Goal: Information Seeking & Learning: Learn about a topic

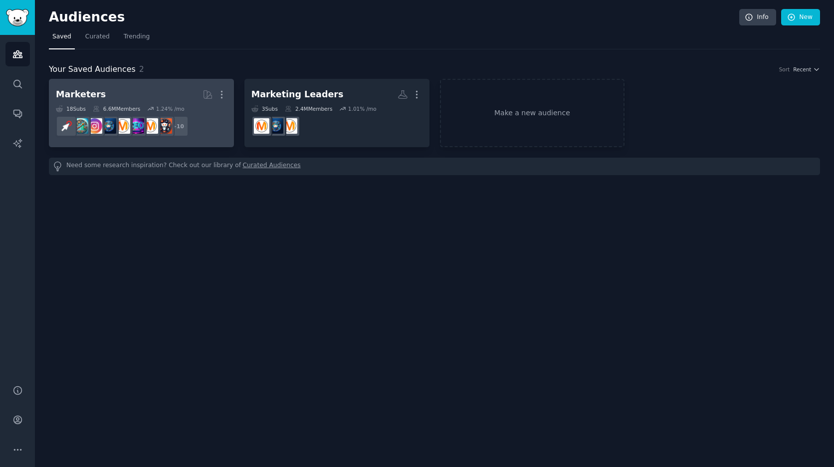
click at [131, 90] on h2 "Marketers More" at bounding box center [141, 94] width 171 height 17
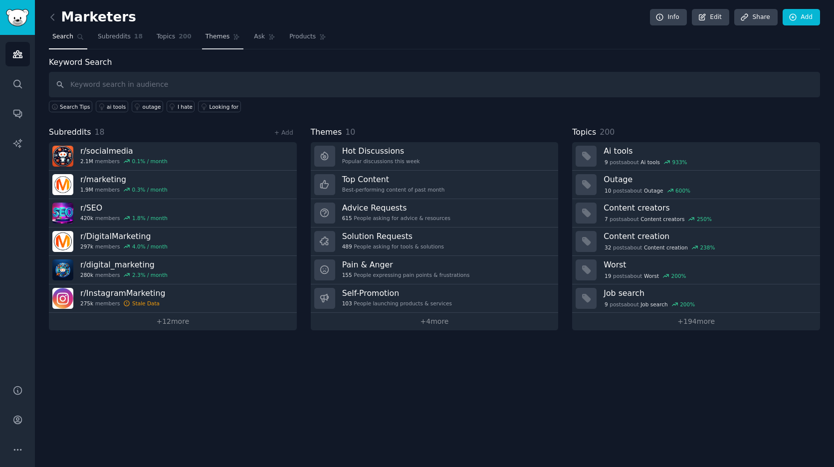
click at [222, 33] on span "Themes" at bounding box center [218, 36] width 24 height 9
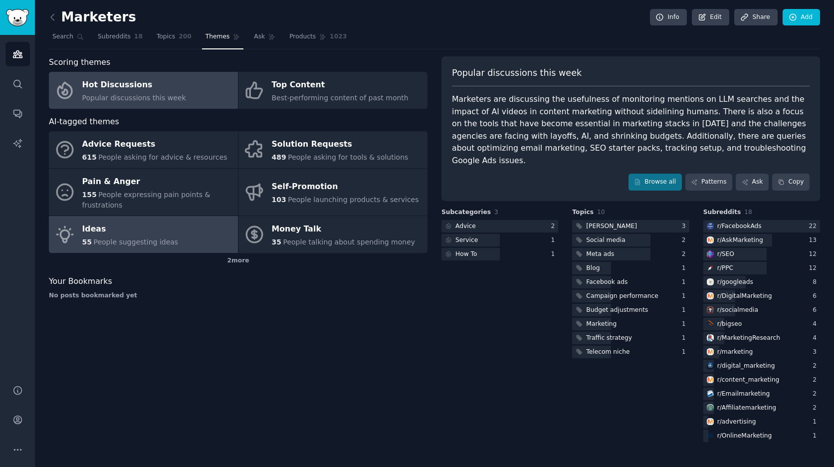
click at [143, 230] on div "Ideas" at bounding box center [130, 230] width 96 height 16
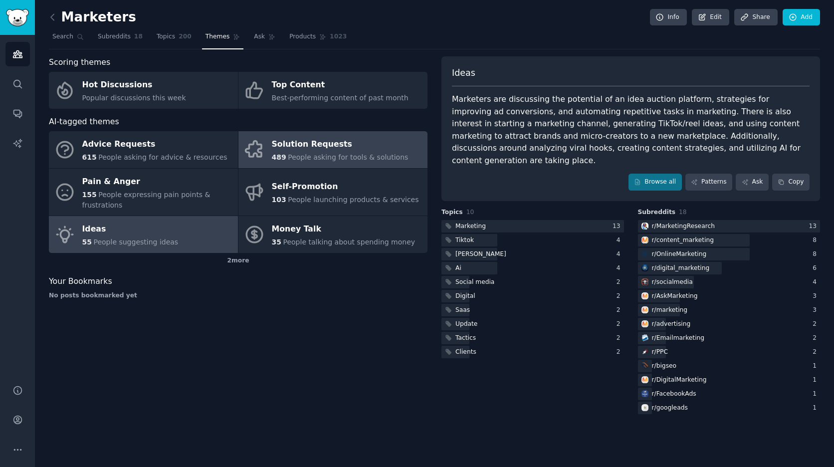
click at [286, 152] on div "489 People asking for tools & solutions" at bounding box center [340, 157] width 137 height 10
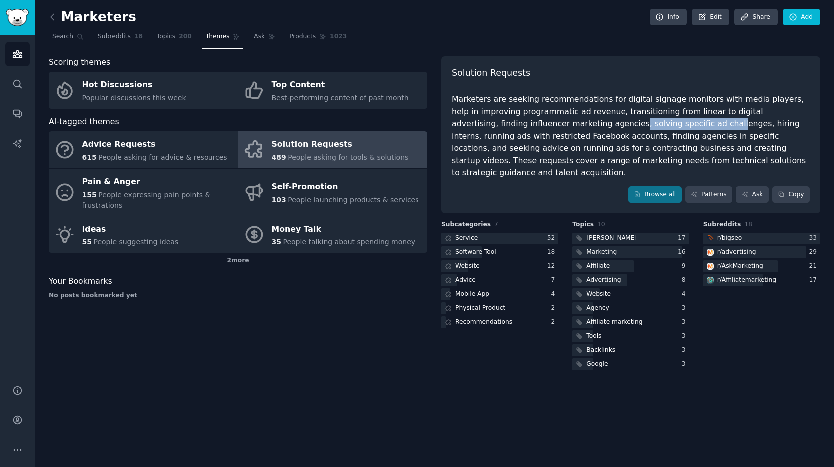
drag, startPoint x: 560, startPoint y: 124, endPoint x: 647, endPoint y: 121, distance: 87.4
click at [647, 121] on div "Marketers are seeking recommendations for digital signage monitors with media p…" at bounding box center [631, 136] width 358 height 86
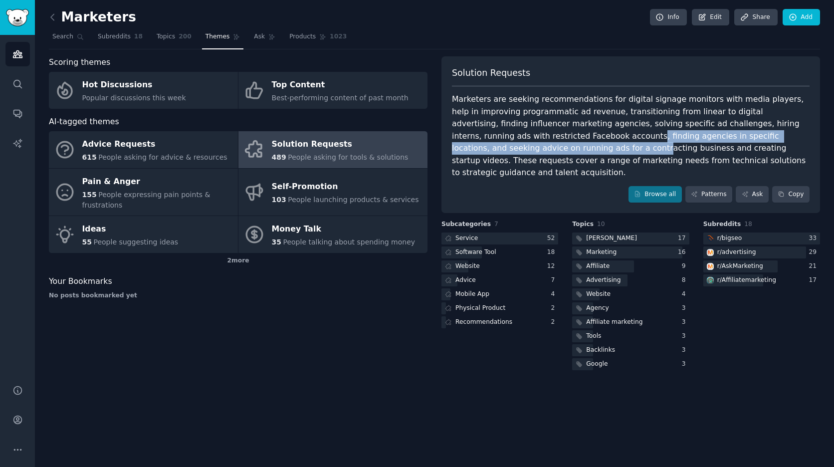
drag, startPoint x: 557, startPoint y: 139, endPoint x: 503, endPoint y: 142, distance: 54.0
click at [503, 142] on div "Marketers are seeking recommendations for digital signage monitors with media p…" at bounding box center [631, 136] width 358 height 86
click at [576, 135] on div "Marketers are seeking recommendations for digital signage monitors with media p…" at bounding box center [631, 136] width 358 height 86
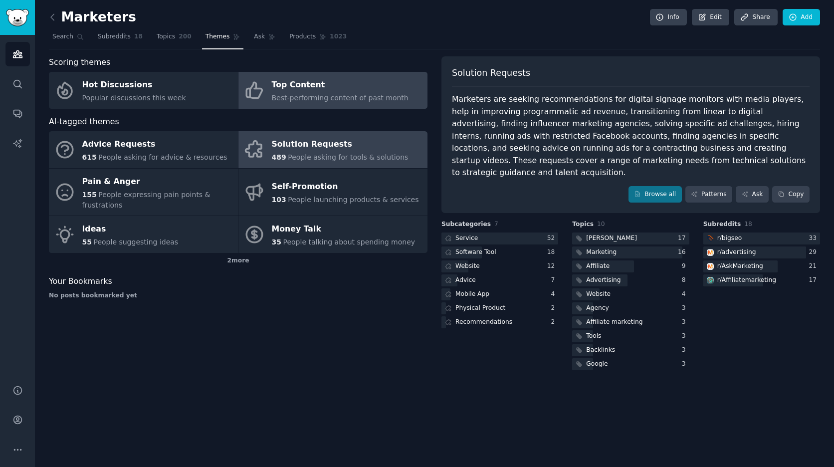
click at [305, 95] on span "Best-performing content of past month" at bounding box center [340, 98] width 137 height 8
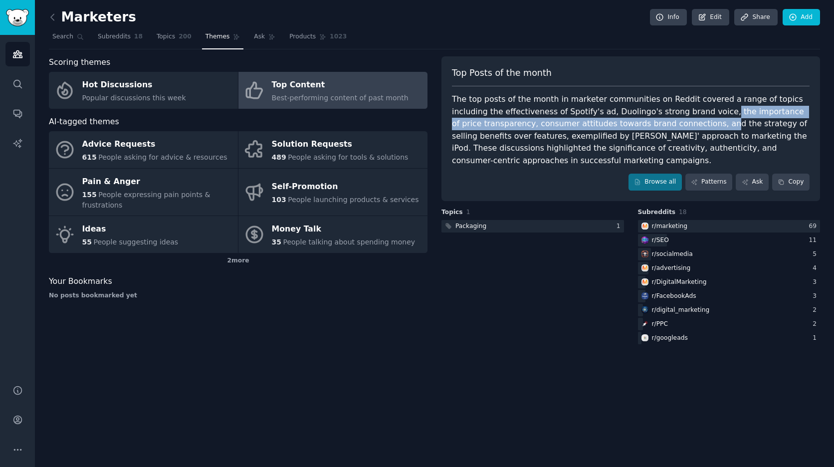
drag, startPoint x: 680, startPoint y: 109, endPoint x: 682, endPoint y: 118, distance: 9.1
click at [682, 118] on div "The top posts of the month in marketer communities on Reddit covered a range of…" at bounding box center [631, 129] width 358 height 73
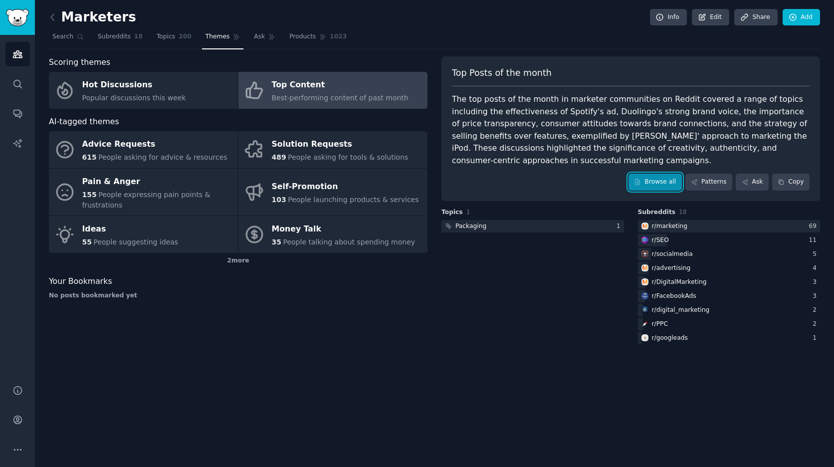
click at [651, 179] on link "Browse all" at bounding box center [655, 182] width 53 height 17
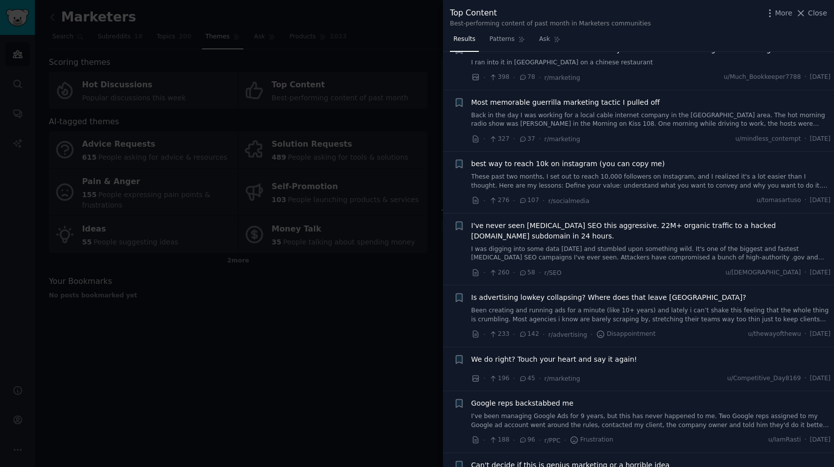
scroll to position [131, 0]
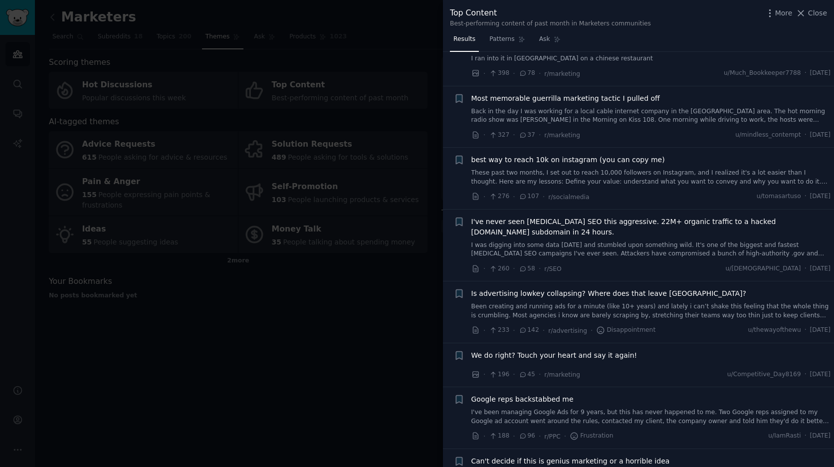
click at [650, 175] on link "These past two months, I set out to reach 10,000 followers on Instagram, and I …" at bounding box center [651, 177] width 360 height 17
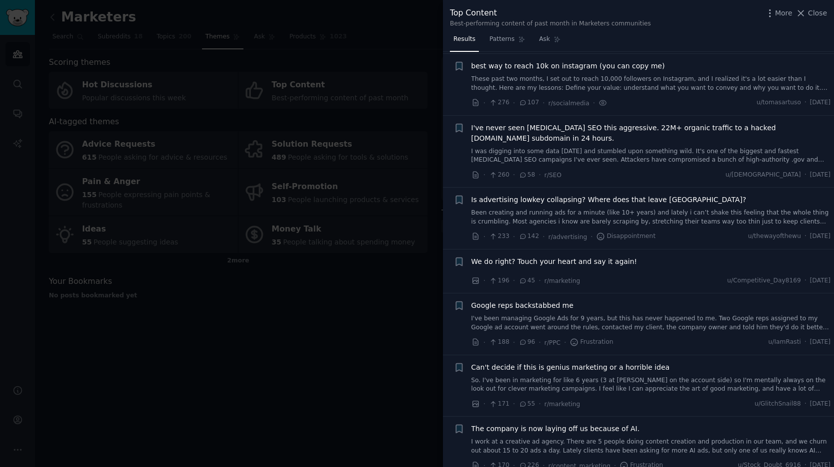
scroll to position [227, 0]
click at [634, 198] on span "Is advertising lowkey collapsing? Where does that leave [GEOGRAPHIC_DATA]?" at bounding box center [608, 198] width 275 height 10
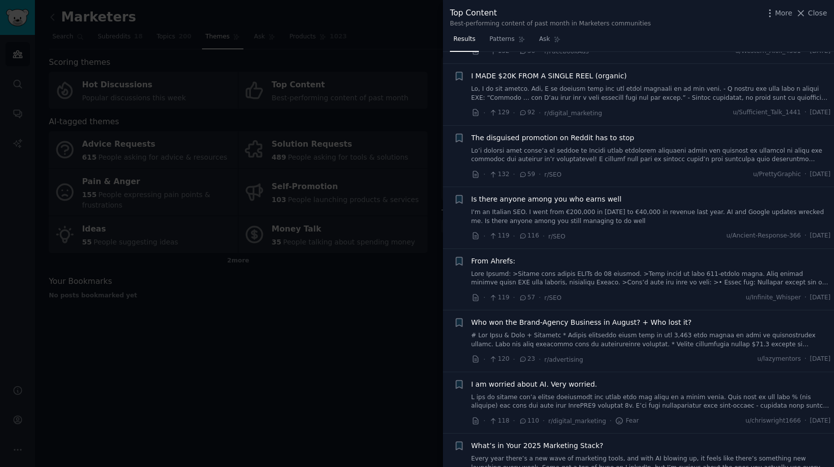
scroll to position [1531, 0]
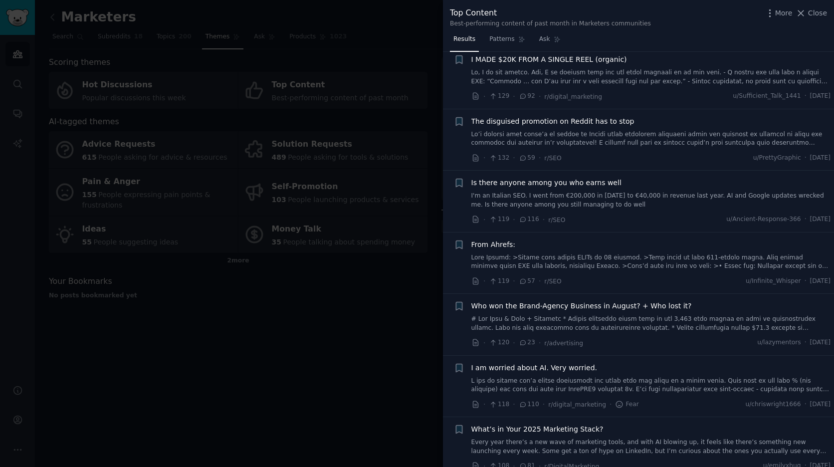
click at [608, 259] on link at bounding box center [651, 261] width 360 height 17
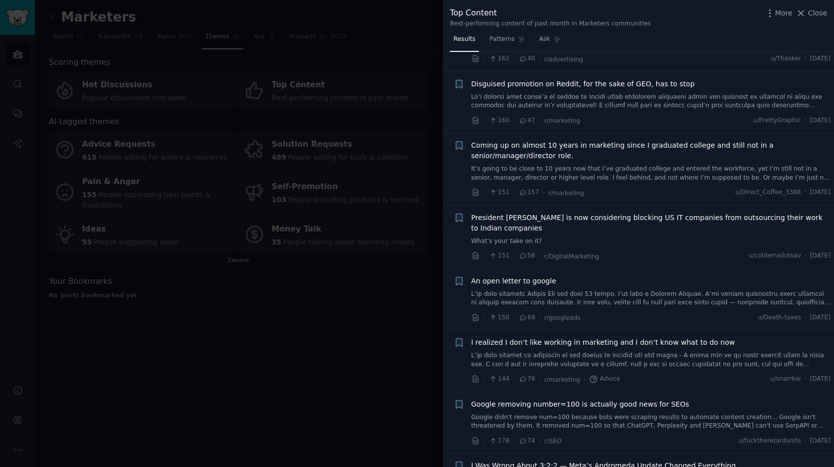
scroll to position [0, 0]
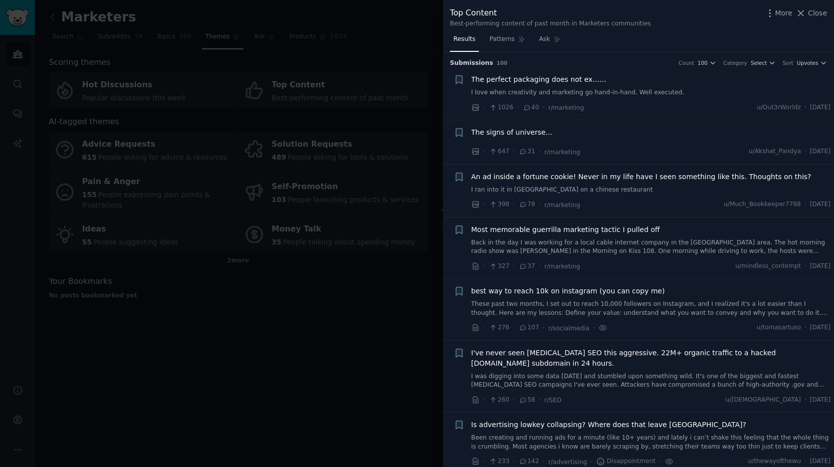
click at [387, 67] on div at bounding box center [417, 233] width 834 height 467
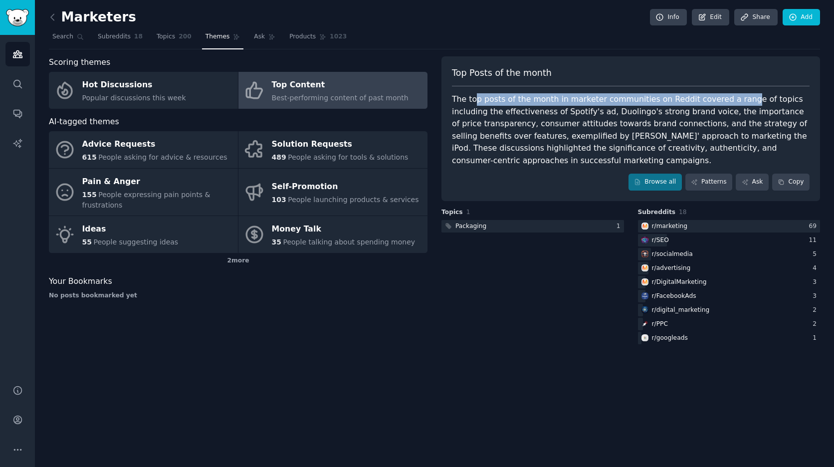
drag, startPoint x: 474, startPoint y: 100, endPoint x: 728, endPoint y: 97, distance: 254.0
click at [728, 97] on div "The top posts of the month in marketer communities on Reddit covered a range of…" at bounding box center [631, 129] width 358 height 73
click at [729, 97] on div "The top posts of the month in marketer communities on Reddit covered a range of…" at bounding box center [631, 129] width 358 height 73
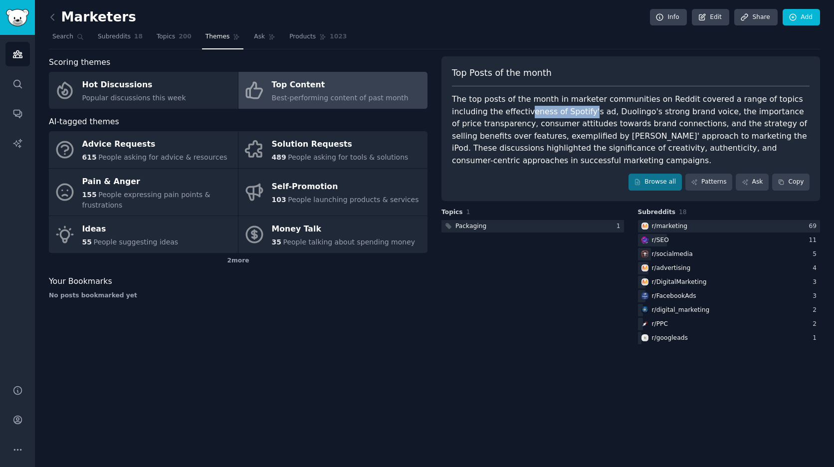
drag, startPoint x: 492, startPoint y: 108, endPoint x: 553, endPoint y: 111, distance: 61.4
click at [553, 111] on div "The top posts of the month in marketer communities on Reddit covered a range of…" at bounding box center [631, 129] width 358 height 73
click at [667, 183] on link "Browse all" at bounding box center [655, 182] width 53 height 17
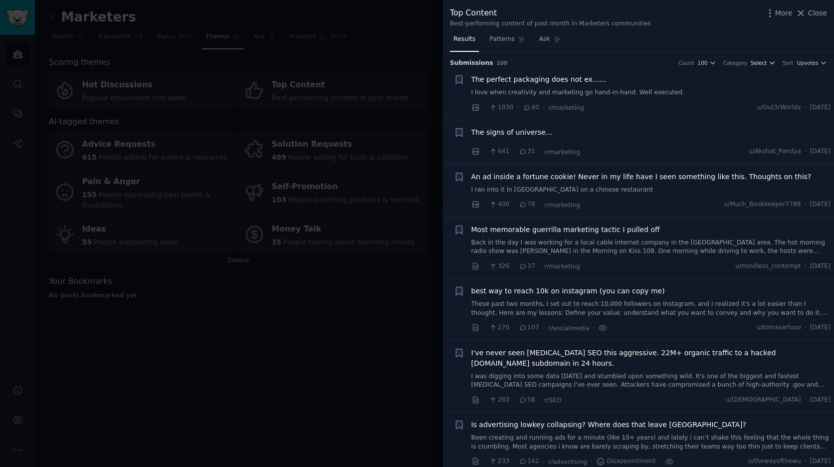
click at [755, 64] on span "Select" at bounding box center [759, 62] width 16 height 7
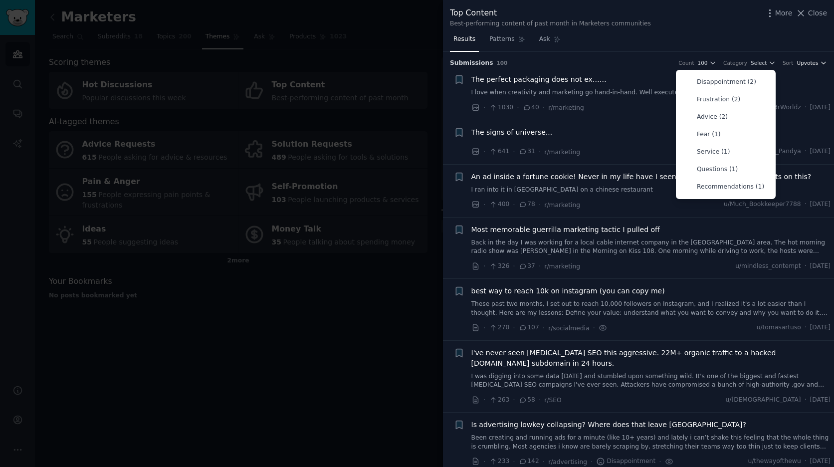
click at [803, 61] on span "Upvotes" at bounding box center [807, 62] width 21 height 7
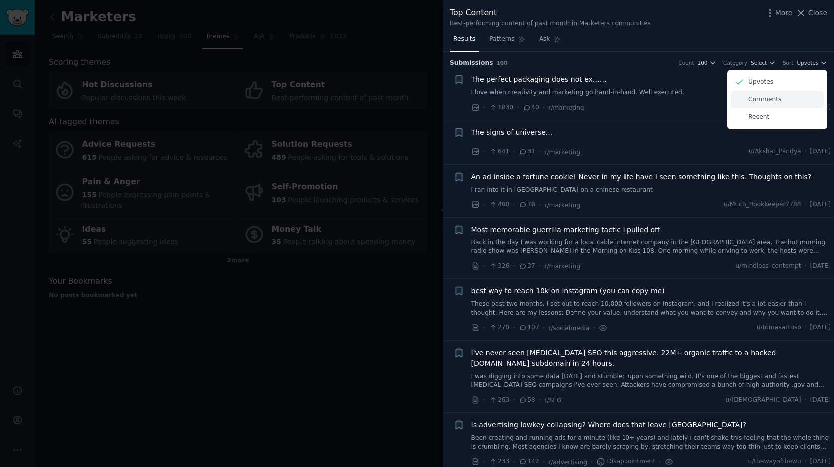
click at [797, 96] on div "Comments" at bounding box center [777, 99] width 93 height 17
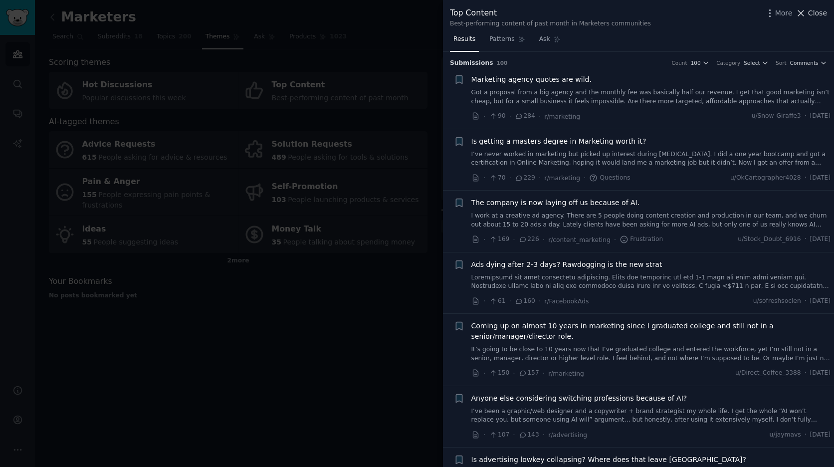
click at [805, 18] on icon at bounding box center [801, 13] width 10 height 10
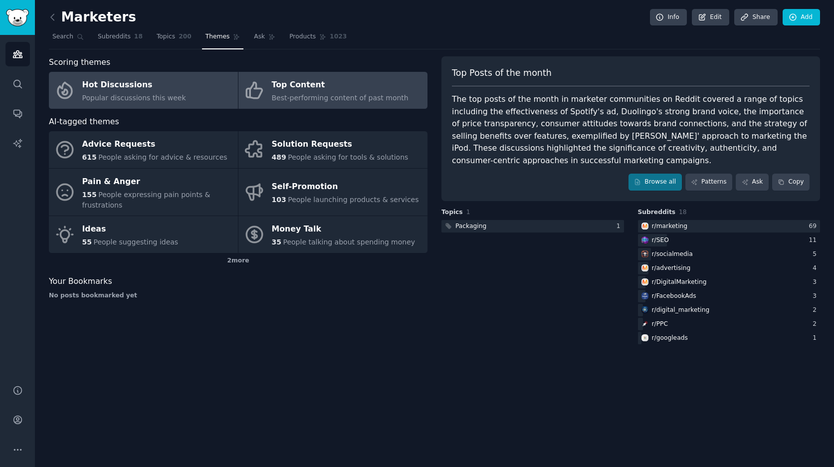
click at [169, 87] on div "Hot Discussions" at bounding box center [134, 85] width 104 height 16
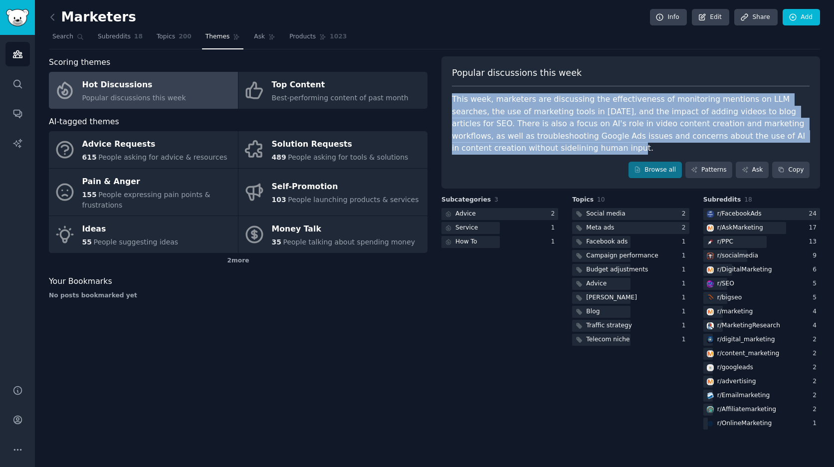
drag, startPoint x: 570, startPoint y: 147, endPoint x: 453, endPoint y: 97, distance: 127.9
click at [453, 97] on div "This week, marketers are discussing the effectiveness of monitoring mentions on…" at bounding box center [631, 123] width 358 height 61
copy div "This week, marketers are discussing the effectiveness of monitoring mentions on…"
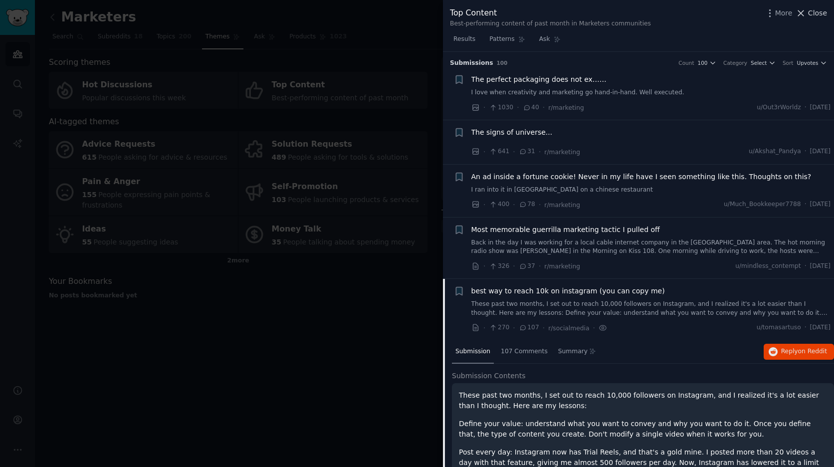
click at [808, 13] on button "Close" at bounding box center [811, 13] width 31 height 10
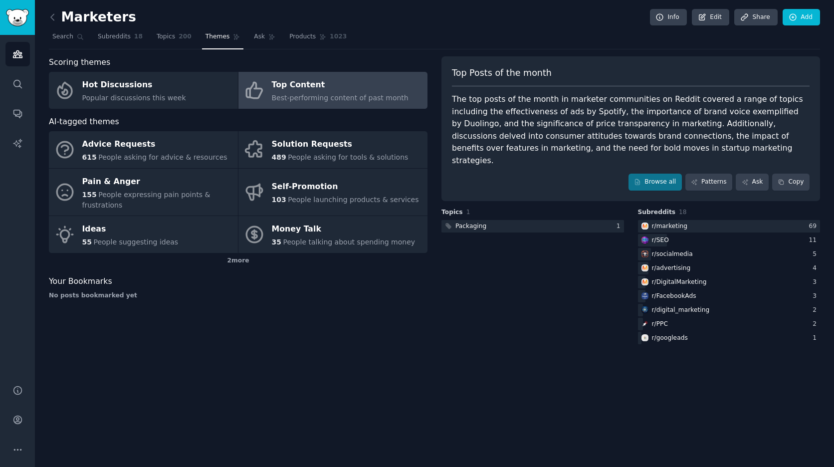
click at [520, 101] on div "The top posts of the month in marketer communities on Reddit covered a range of…" at bounding box center [631, 129] width 358 height 73
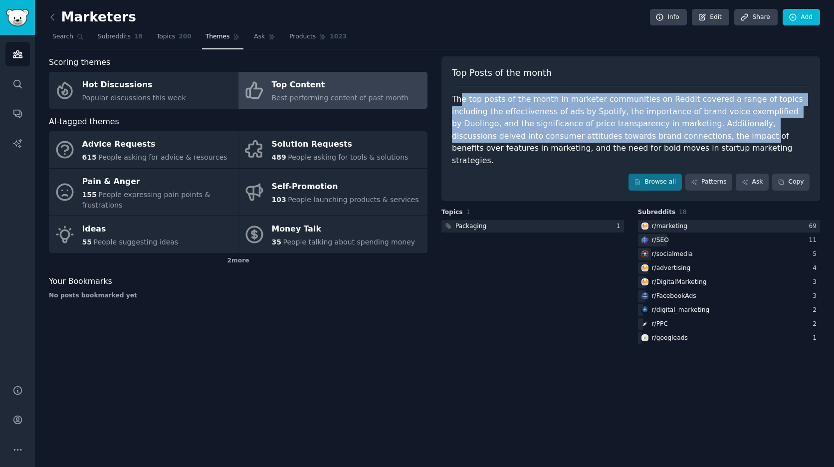
drag, startPoint x: 460, startPoint y: 94, endPoint x: 626, endPoint y: 139, distance: 172.5
click at [626, 139] on div "The top posts of the month in marketer communities on Reddit covered a range of…" at bounding box center [631, 129] width 358 height 73
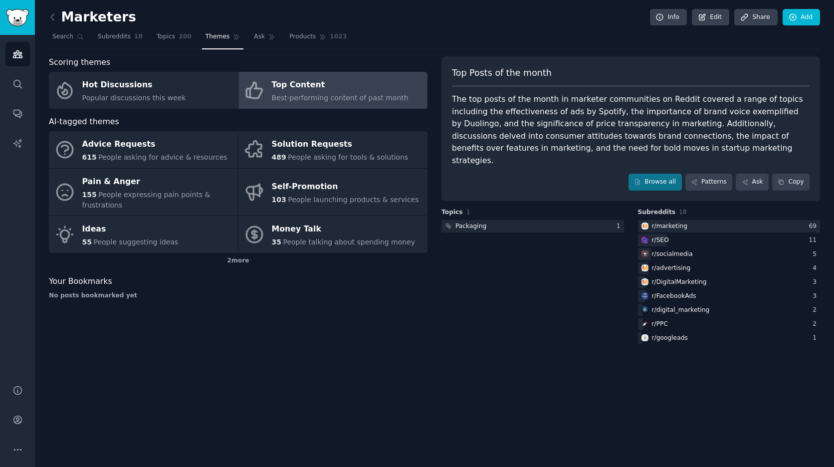
click at [640, 144] on div "The top posts of the month in marketer communities on Reddit covered a range of…" at bounding box center [631, 129] width 358 height 73
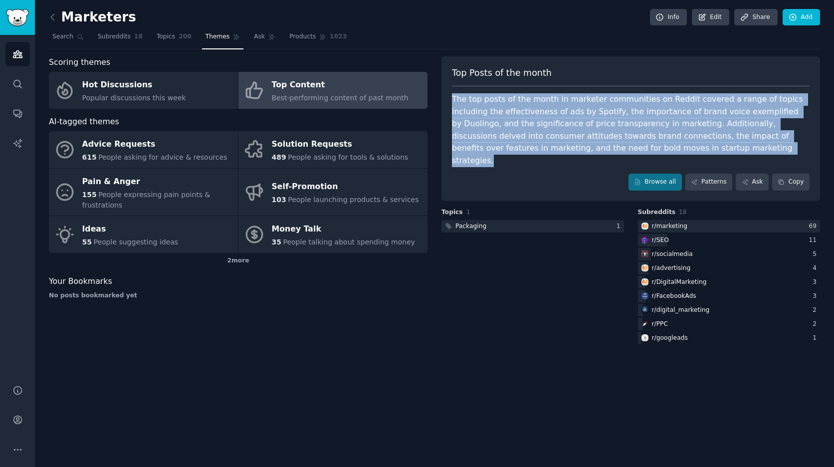
drag, startPoint x: 644, startPoint y: 147, endPoint x: 447, endPoint y: 96, distance: 203.4
click at [447, 96] on div "Top Posts of the month The top posts of the month in marketer communities on Re…" at bounding box center [631, 128] width 379 height 145
copy div "The top posts of the month in marketer communities on Reddit covered a range of…"
